Goal: Task Accomplishment & Management: Use online tool/utility

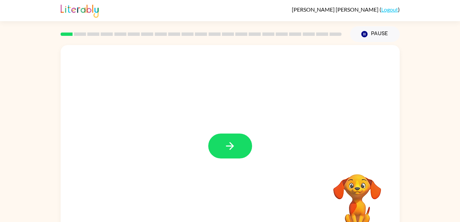
click at [237, 147] on button "button" at bounding box center [230, 146] width 44 height 25
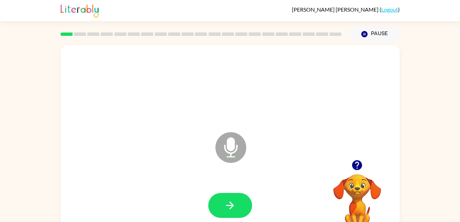
click at [230, 204] on icon "button" at bounding box center [230, 206] width 12 height 12
click at [351, 163] on icon "button" at bounding box center [357, 165] width 12 height 12
click at [238, 211] on button "button" at bounding box center [230, 205] width 44 height 25
click at [355, 165] on icon "button" at bounding box center [357, 165] width 10 height 10
click at [224, 206] on icon "button" at bounding box center [230, 206] width 12 height 12
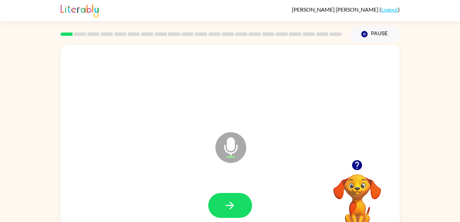
click at [219, 204] on button "button" at bounding box center [230, 205] width 44 height 25
click at [234, 201] on icon "button" at bounding box center [230, 206] width 12 height 12
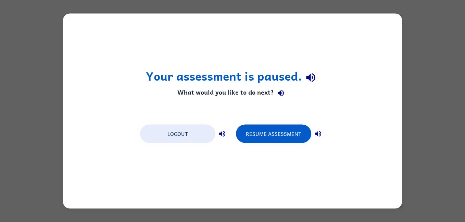
click at [269, 130] on button "Resume Assessment" at bounding box center [273, 134] width 75 height 18
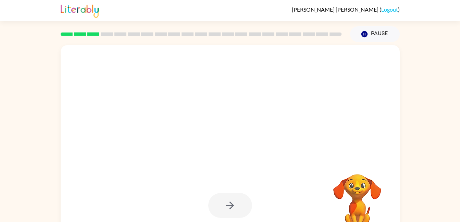
scroll to position [18, 0]
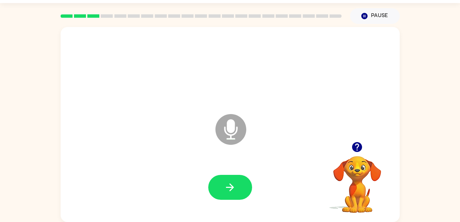
click at [357, 148] on icon "button" at bounding box center [357, 147] width 12 height 12
click at [235, 190] on icon "button" at bounding box center [230, 188] width 12 height 12
click at [232, 190] on icon "button" at bounding box center [230, 188] width 12 height 12
click at [234, 187] on icon "button" at bounding box center [230, 188] width 12 height 12
click at [237, 187] on button "button" at bounding box center [230, 187] width 44 height 25
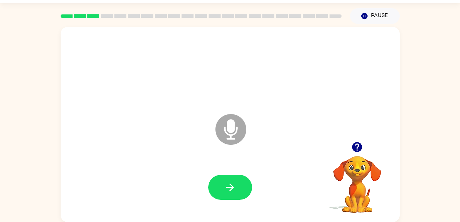
click at [231, 185] on icon "button" at bounding box center [230, 188] width 12 height 12
click at [233, 189] on icon "button" at bounding box center [230, 188] width 12 height 12
click at [238, 183] on button "button" at bounding box center [230, 187] width 44 height 25
click at [236, 183] on button "button" at bounding box center [230, 187] width 44 height 25
click at [225, 185] on icon "button" at bounding box center [230, 188] width 12 height 12
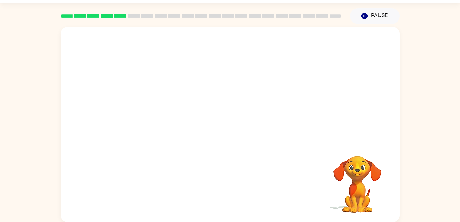
click at [370, 12] on button "Pause Pause" at bounding box center [375, 16] width 50 height 16
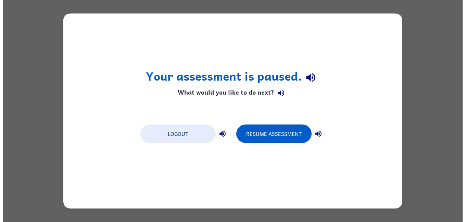
scroll to position [0, 0]
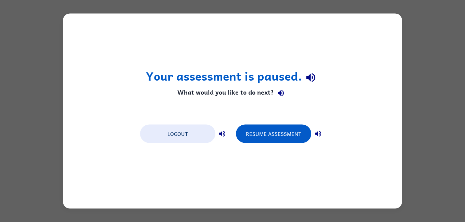
click at [184, 129] on button "Logout" at bounding box center [177, 134] width 75 height 18
